Goal: Task Accomplishment & Management: Complete application form

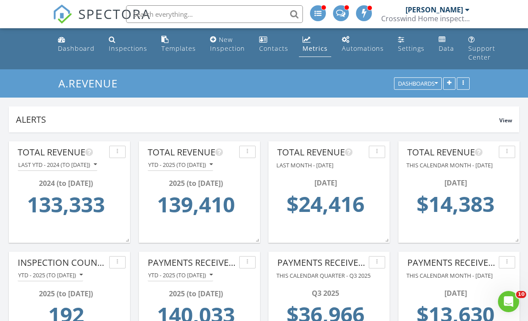
click at [69, 47] on div "Dashboard" at bounding box center [76, 48] width 37 height 8
click at [72, 48] on div "Dashboard" at bounding box center [76, 48] width 37 height 8
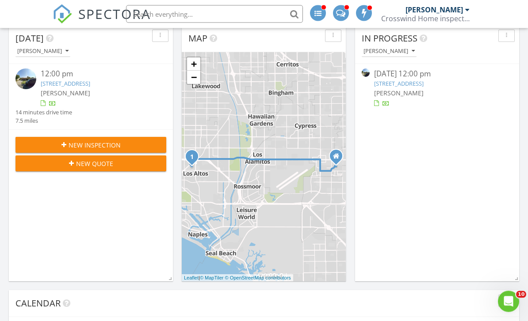
scroll to position [114, 0]
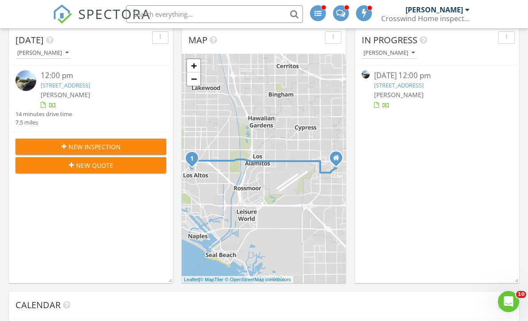
click at [423, 87] on link "2289 Stearnlee Ave, Long Beach, CA 90815" at bounding box center [399, 85] width 50 height 8
click at [423, 86] on link "2289 Stearnlee Ave, Long Beach, CA 90815" at bounding box center [399, 85] width 50 height 8
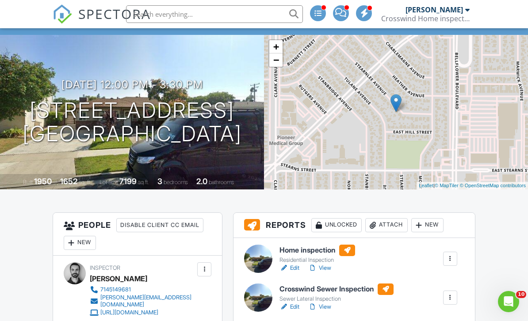
click at [327, 269] on link "View" at bounding box center [319, 268] width 23 height 9
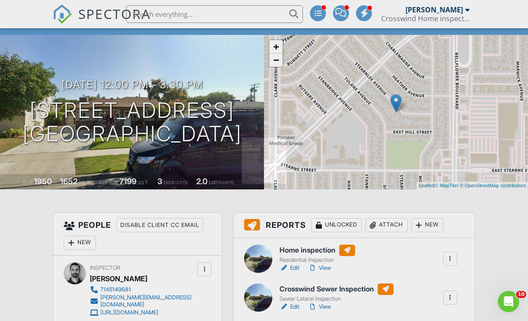
scroll to position [93, 0]
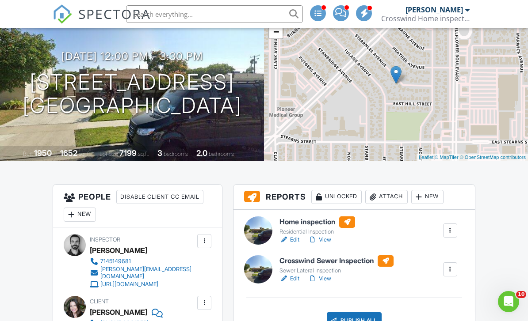
click at [327, 278] on link "View" at bounding box center [319, 279] width 23 height 9
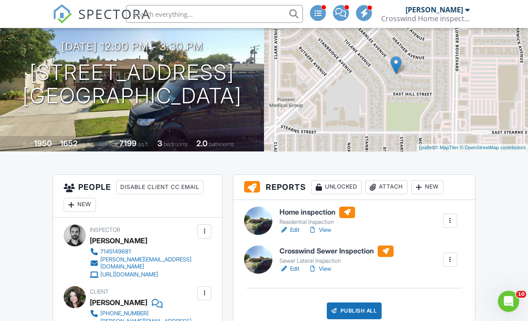
click at [361, 312] on div "Publish All" at bounding box center [354, 311] width 55 height 17
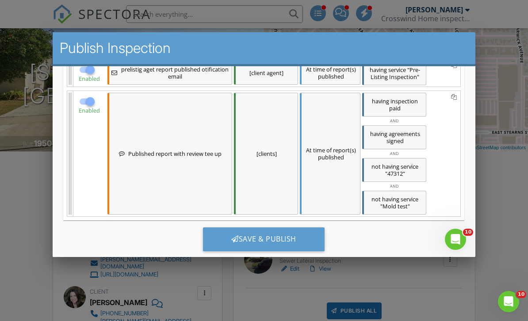
scroll to position [231, 0]
click at [310, 240] on div "Save & Publish" at bounding box center [264, 240] width 122 height 24
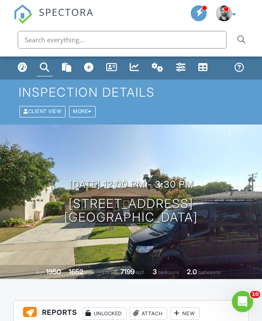
click at [19, 69] on div "Dashboard" at bounding box center [23, 67] width 10 height 10
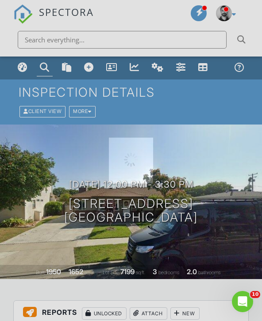
click at [16, 66] on div at bounding box center [131, 160] width 262 height 321
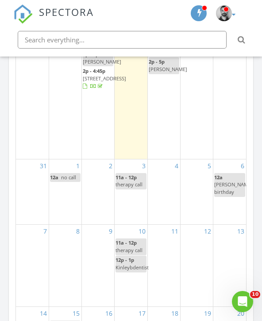
scroll to position [962, 0]
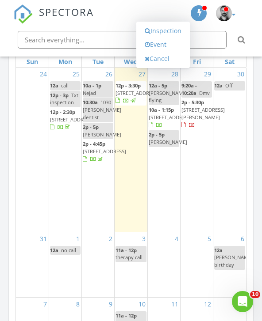
click at [179, 32] on link "Inspection" at bounding box center [163, 31] width 46 height 14
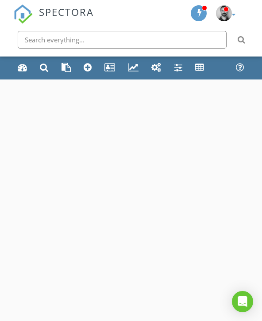
select select "7"
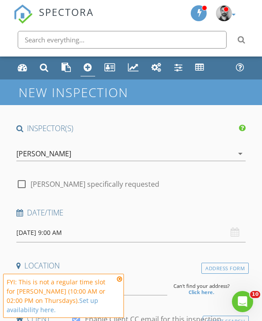
click at [57, 232] on input "08/28/2025 9:00 AM" at bounding box center [130, 233] width 229 height 19
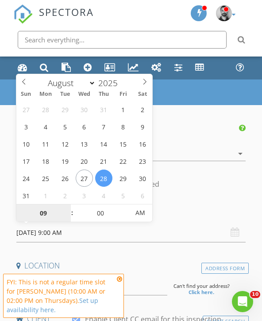
click at [46, 215] on input "09" at bounding box center [43, 214] width 54 height 18
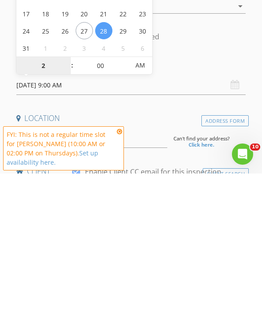
type input "02"
type input "08/28/2025 2:00 PM"
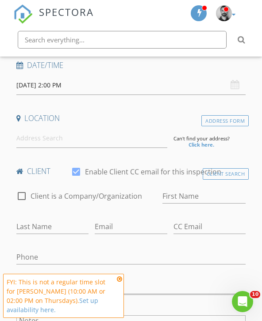
click at [203, 70] on div "Date/Time" at bounding box center [131, 68] width 236 height 15
click at [116, 136] on input at bounding box center [91, 138] width 151 height 19
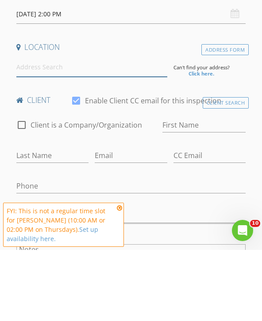
click at [119, 129] on input at bounding box center [91, 138] width 151 height 19
paste input "4513 E Cervato St. Long Beach, CA"
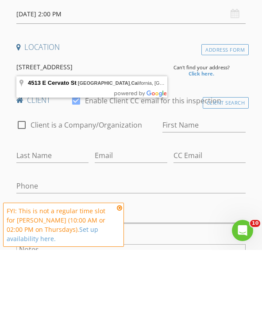
type input "4513 E Cervato St, Long Beach, California, USA"
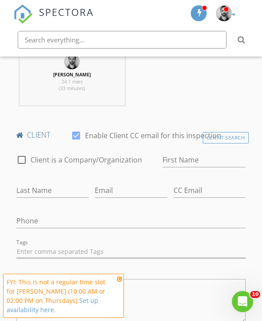
scroll to position [364, 0]
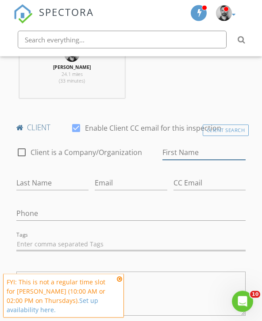
click at [226, 153] on input "First Name" at bounding box center [204, 153] width 84 height 15
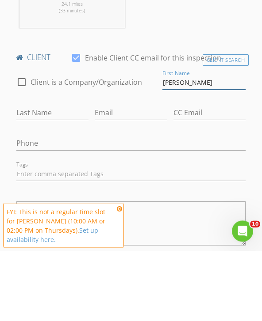
type input "Jerry"
click at [53, 176] on input "Last Name" at bounding box center [52, 183] width 72 height 15
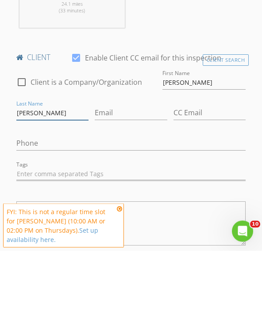
type input "Emanuelson"
click at [117, 176] on input "Email" at bounding box center [131, 183] width 72 height 15
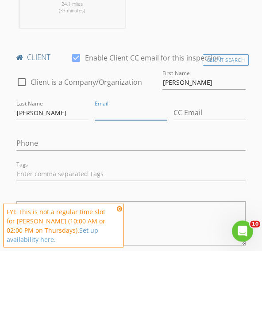
click at [120, 176] on input "Email" at bounding box center [131, 183] width 72 height 15
paste input "beryl2jerry@sbcglobal.net"
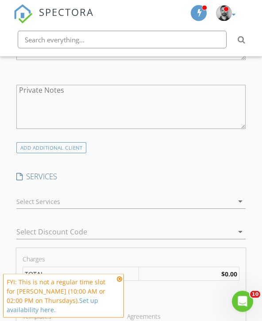
scroll to position [621, 0]
type input "beryl2jerry@sbcglobal.net"
click at [42, 204] on div at bounding box center [124, 202] width 217 height 14
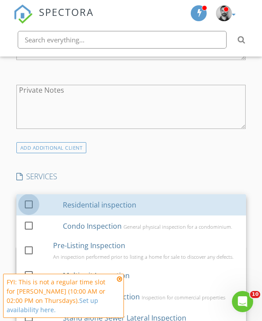
click at [32, 205] on div at bounding box center [28, 204] width 15 height 15
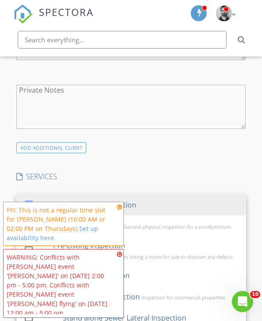
click at [104, 161] on div "INSPECTOR(S) check_box Eric Harmon PRIMARY Eric Harmon arrow_drop_down check_bo…" at bounding box center [131, 327] width 236 height 1648
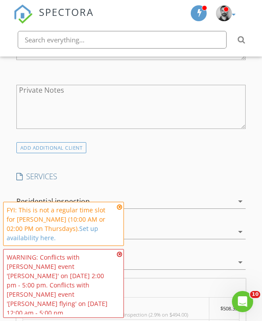
click at [121, 210] on icon at bounding box center [119, 207] width 5 height 6
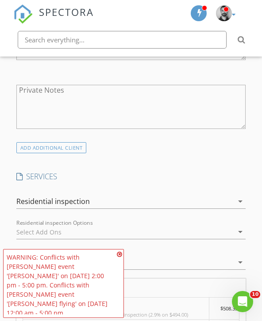
click at [120, 258] on icon at bounding box center [119, 255] width 5 height 6
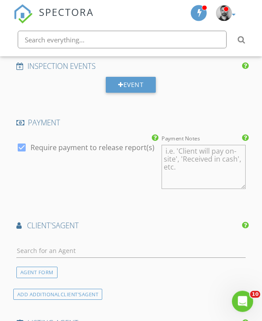
scroll to position [1020, 0]
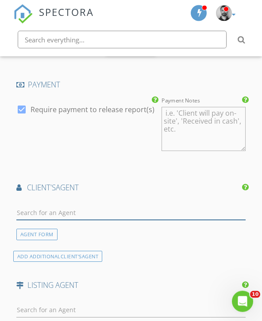
click at [168, 206] on input "text" at bounding box center [130, 213] width 229 height 15
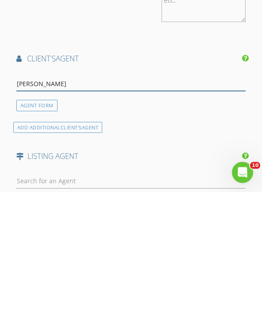
type input "Kristin"
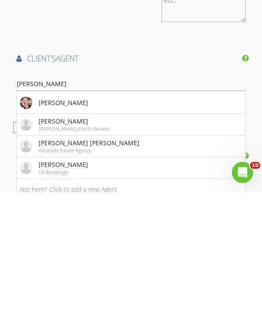
click at [53, 256] on div "Keller Williams Pacific Estates" at bounding box center [73, 259] width 71 height 6
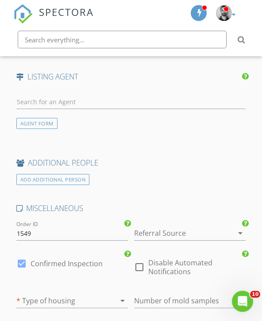
click at [212, 227] on div at bounding box center [177, 234] width 87 height 14
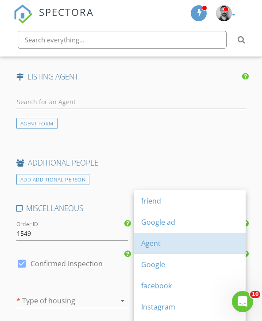
click at [166, 244] on div "Agent" at bounding box center [189, 243] width 97 height 11
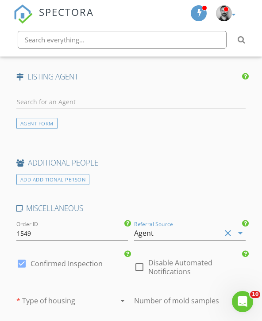
click at [38, 294] on div at bounding box center [59, 301] width 87 height 14
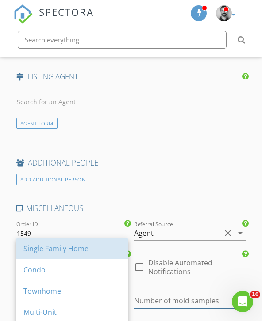
click at [205, 294] on input "number" at bounding box center [189, 301] width 111 height 15
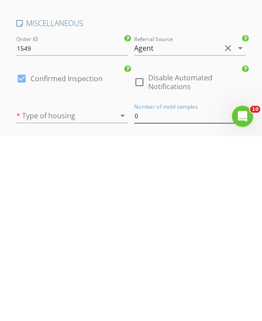
type input "0"
type input "1"
click at [38, 294] on div at bounding box center [59, 301] width 87 height 14
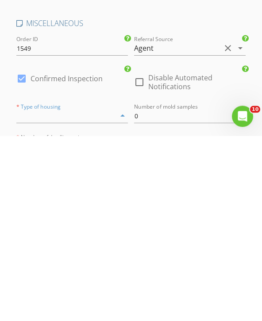
scroll to position [1713, 0]
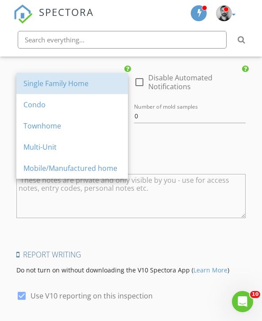
click at [41, 81] on div "Single Family Home" at bounding box center [71, 83] width 97 height 11
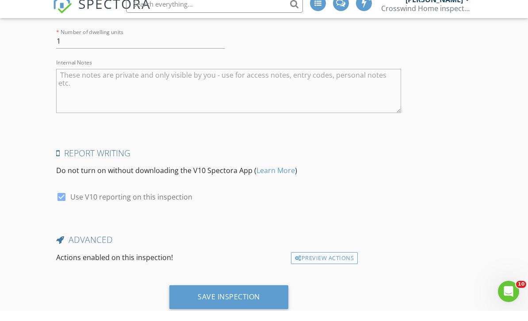
scroll to position [1653, 0]
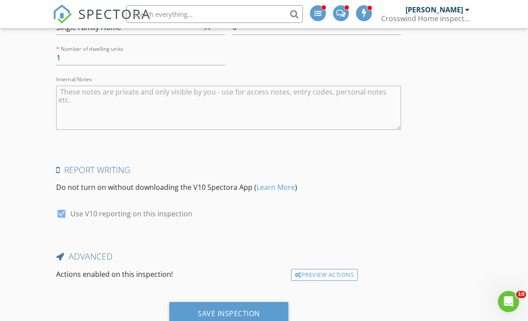
click at [210, 309] on div "Save Inspection" at bounding box center [229, 313] width 62 height 9
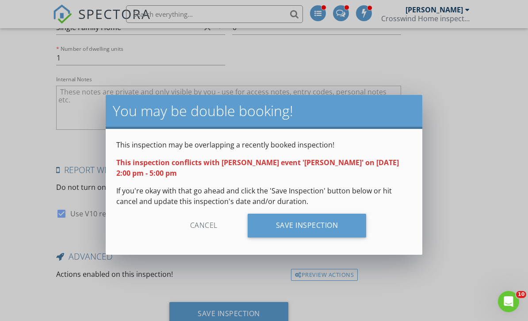
click at [198, 235] on div "Cancel" at bounding box center [204, 226] width 84 height 24
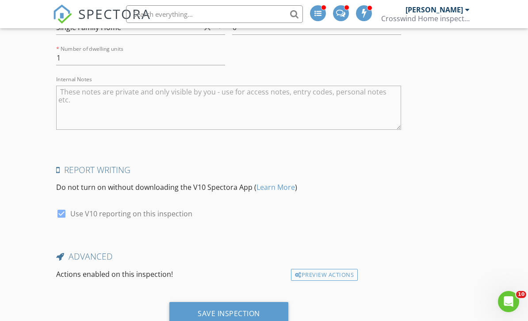
click at [261, 273] on div "Preview Actions" at bounding box center [324, 275] width 67 height 12
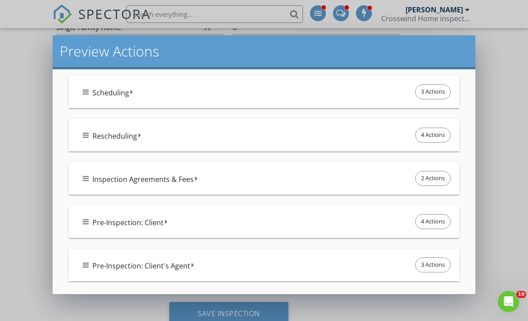
scroll to position [69, 0]
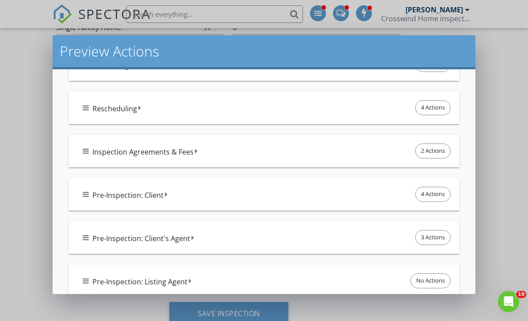
click at [261, 252] on div "Pre-Inspection: Client's Agent 3 Actions" at bounding box center [264, 237] width 390 height 33
click at [261, 247] on div "Pre-Inspection: Client's Agent 3 Actions" at bounding box center [267, 238] width 369 height 19
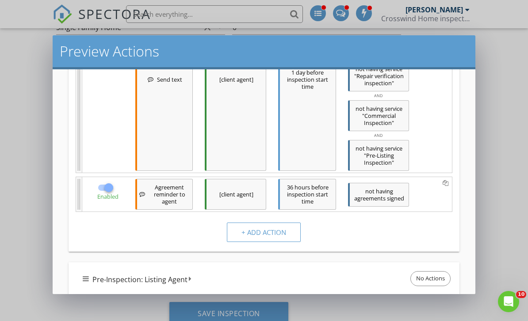
scroll to position [535, 0]
click at [107, 188] on div at bounding box center [108, 188] width 15 height 15
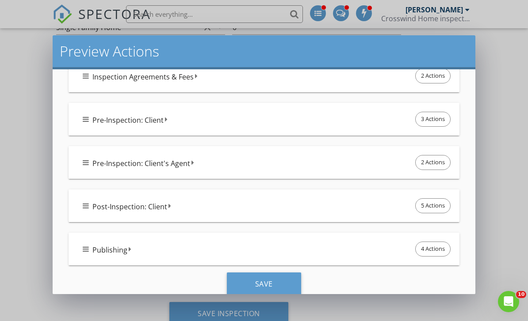
scroll to position [1084, 0]
click at [261, 285] on div "Save" at bounding box center [264, 285] width 74 height 24
checkbox input "true"
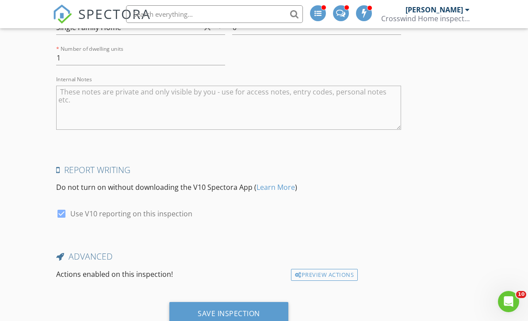
click at [245, 310] on div "Save Inspection" at bounding box center [229, 313] width 62 height 9
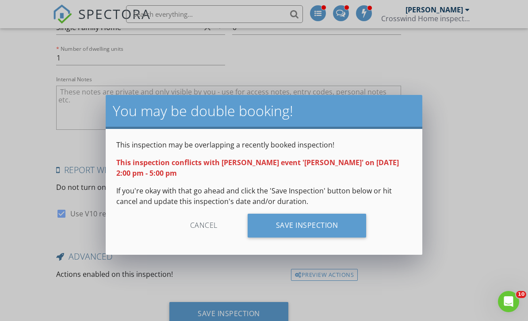
click at [261, 232] on div "Save Inspection" at bounding box center [307, 226] width 119 height 24
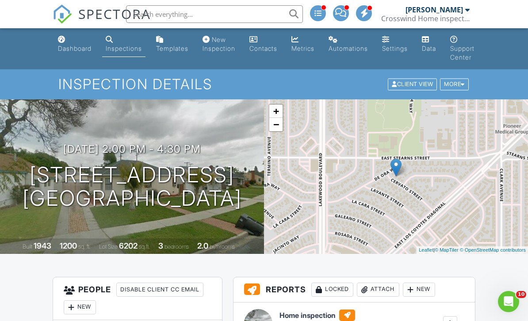
click at [71, 49] on div "Dashboard" at bounding box center [75, 49] width 34 height 8
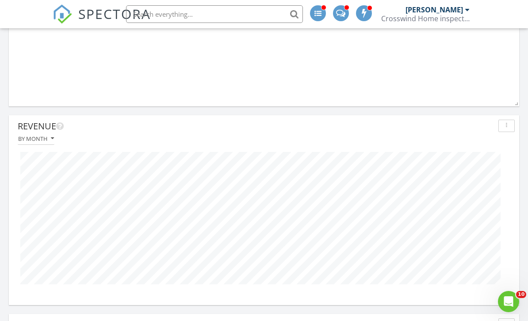
scroll to position [1641, 0]
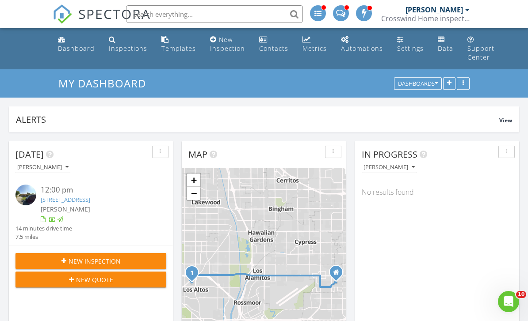
click at [71, 46] on div "Dashboard" at bounding box center [76, 48] width 37 height 8
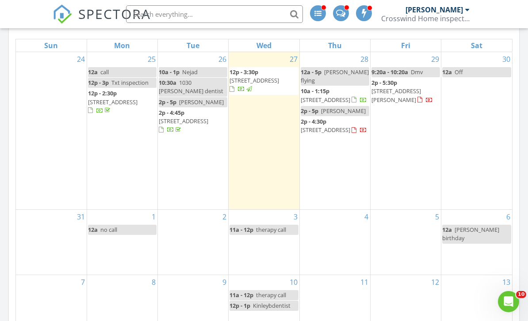
scroll to position [4, 4]
click at [477, 0] on nav "SPECTORA Eric Harmon Crosswind Home inspection Role: Inspector Change Role Dash…" at bounding box center [264, 14] width 528 height 28
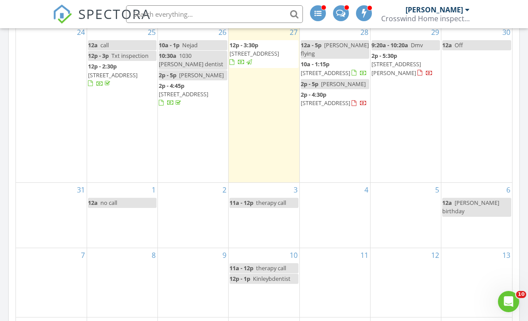
scroll to position [458, 0]
